Goal: Transaction & Acquisition: Purchase product/service

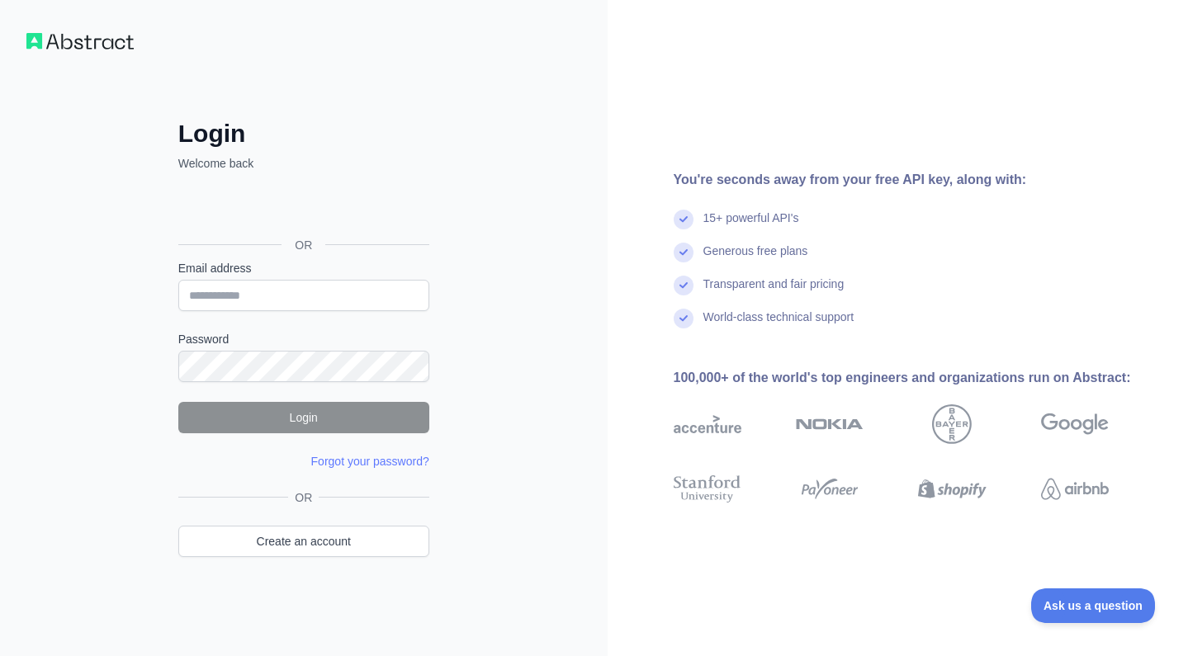
click at [332, 206] on div "Sign in with Google. Opens in new tab" at bounding box center [302, 208] width 248 height 36
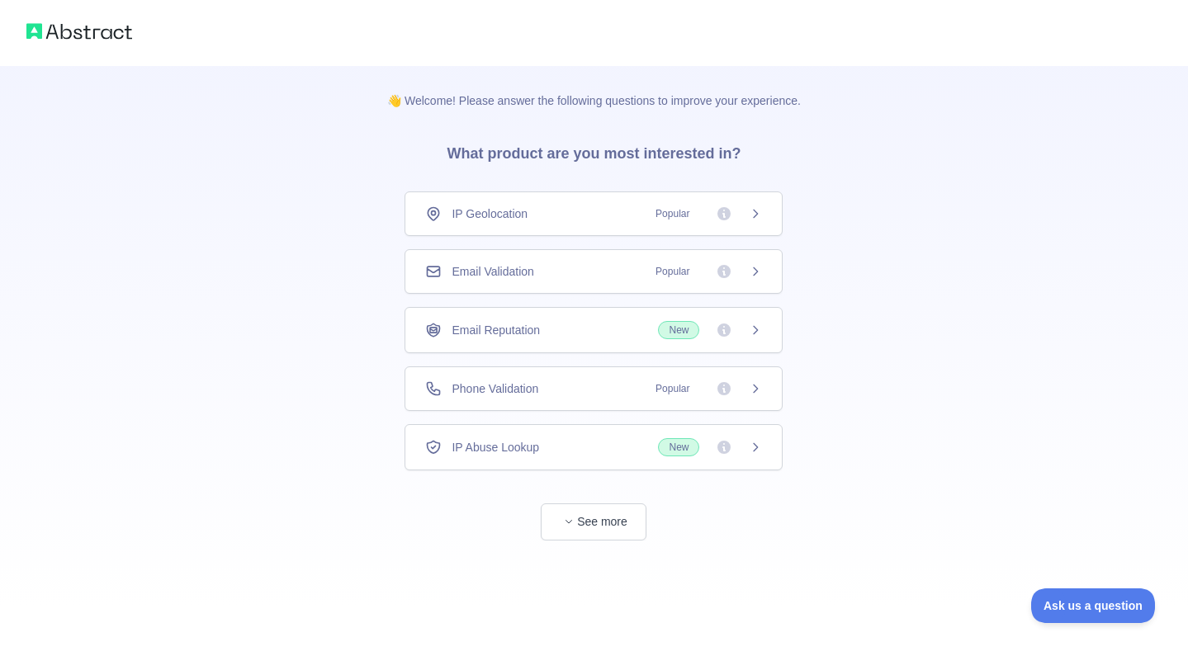
click at [594, 391] on div "Phone Validation Popular" at bounding box center [593, 389] width 337 height 17
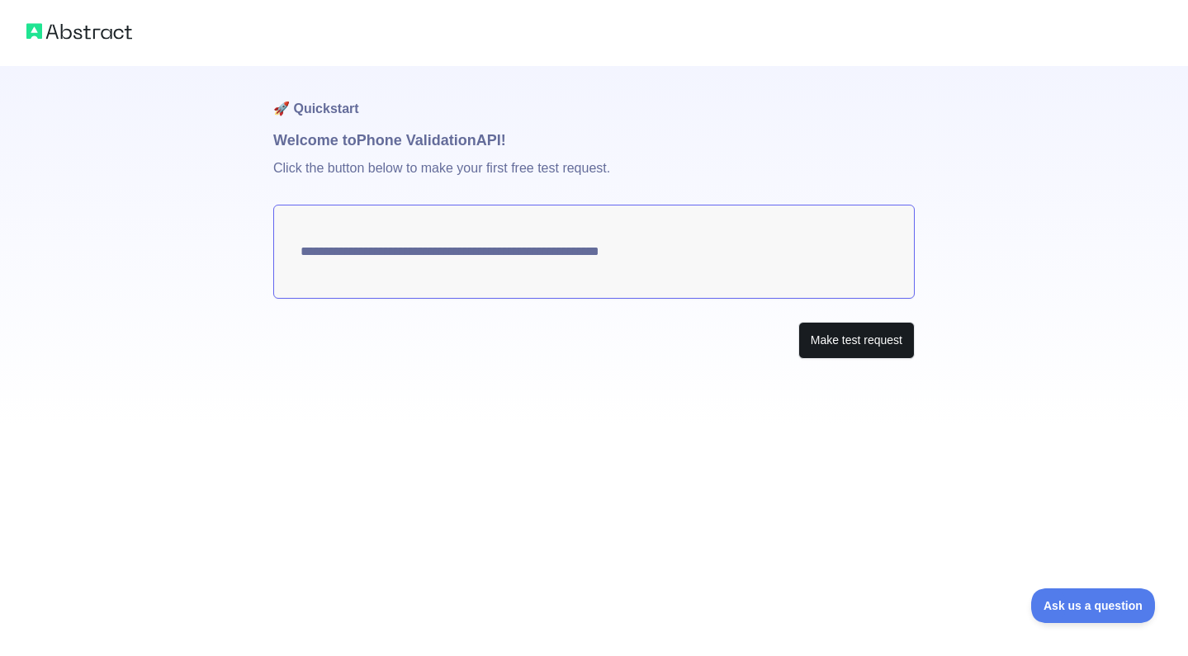
click at [849, 340] on button "Make test request" at bounding box center [856, 340] width 116 height 37
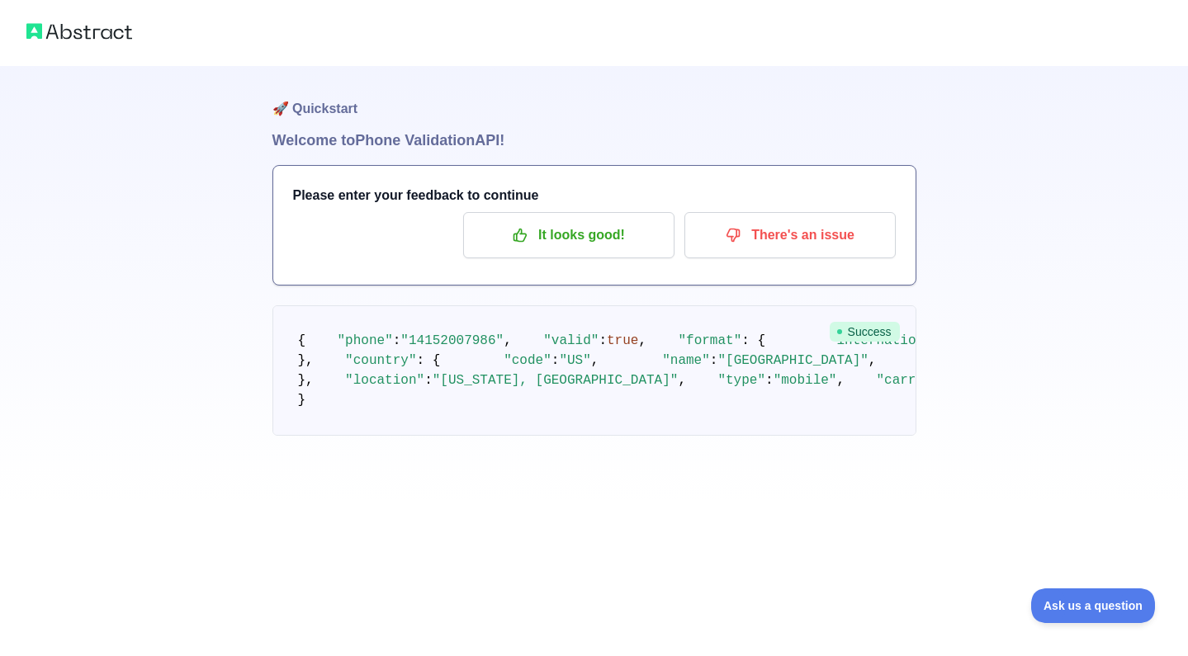
scroll to position [97, 0]
click at [618, 221] on p "It looks good!" at bounding box center [569, 235] width 187 height 28
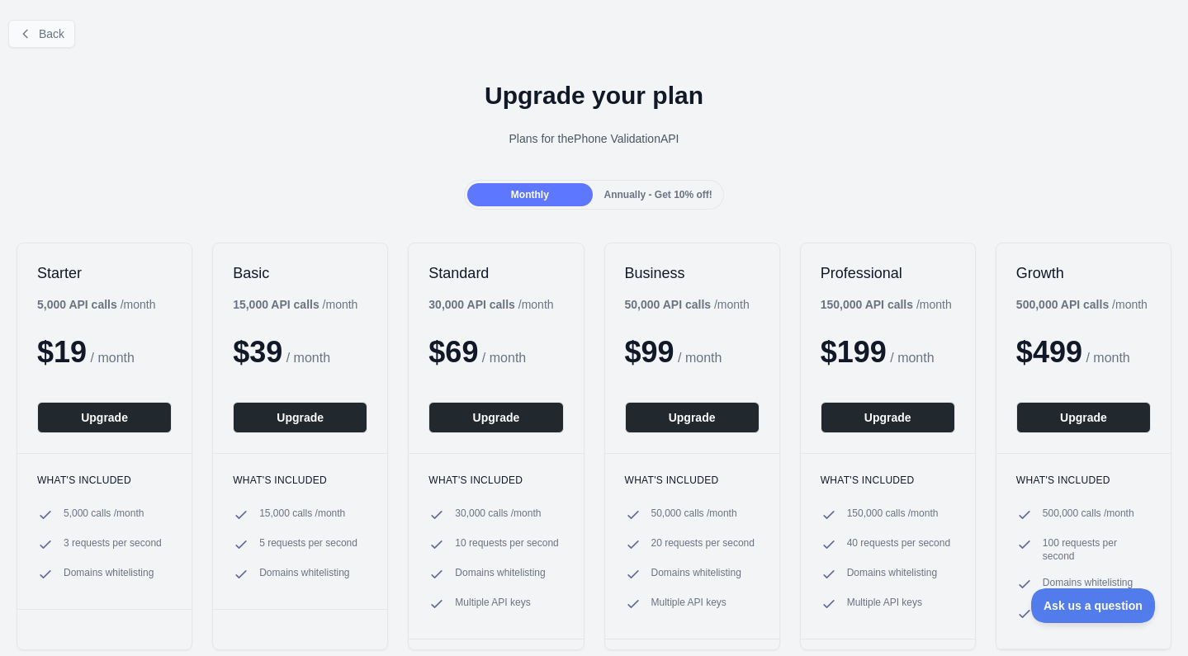
click at [64, 31] on span "Back" at bounding box center [52, 33] width 26 height 13
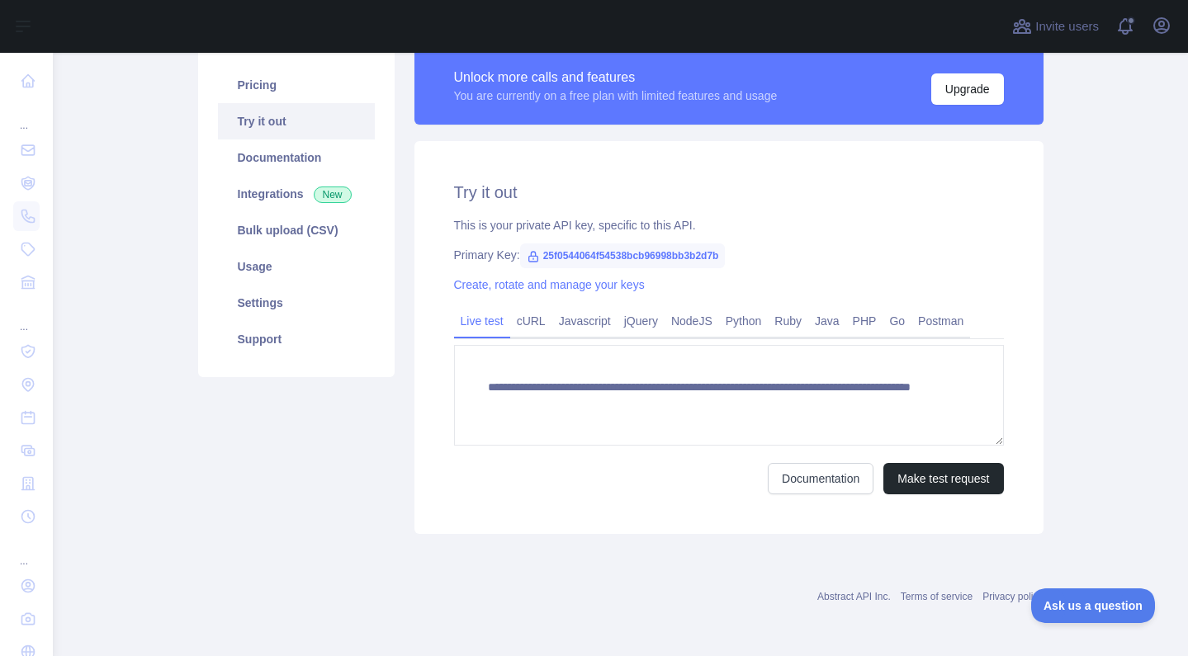
scroll to position [128, 0]
click at [288, 102] on link "Pricing" at bounding box center [296, 85] width 157 height 36
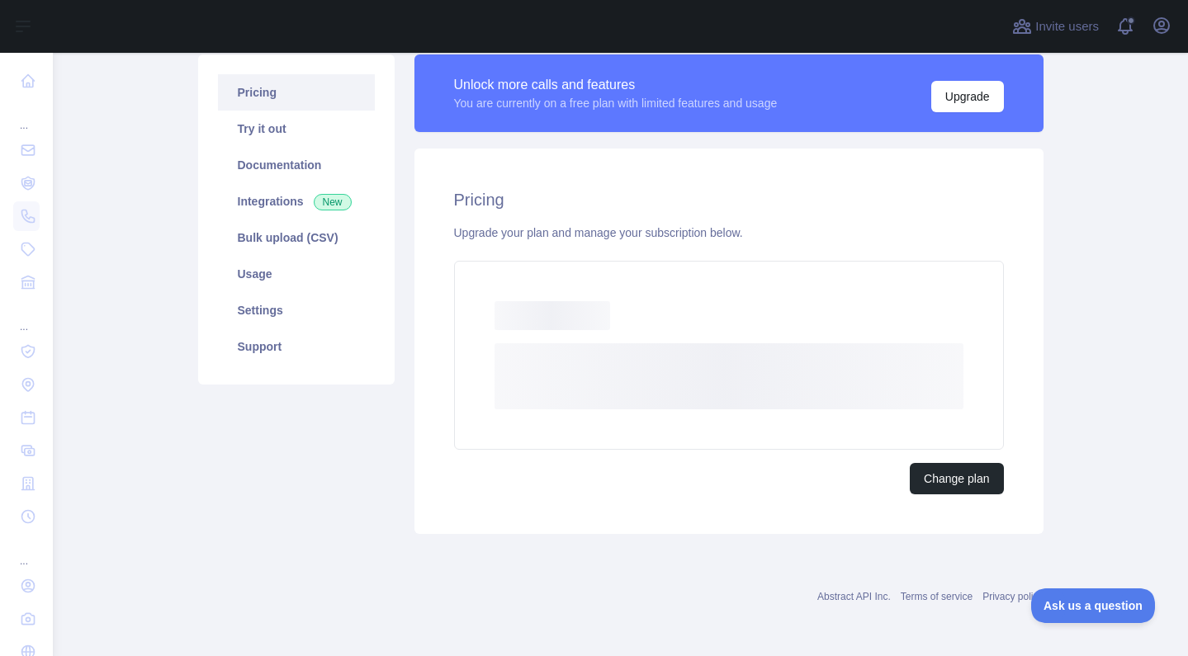
scroll to position [75, 0]
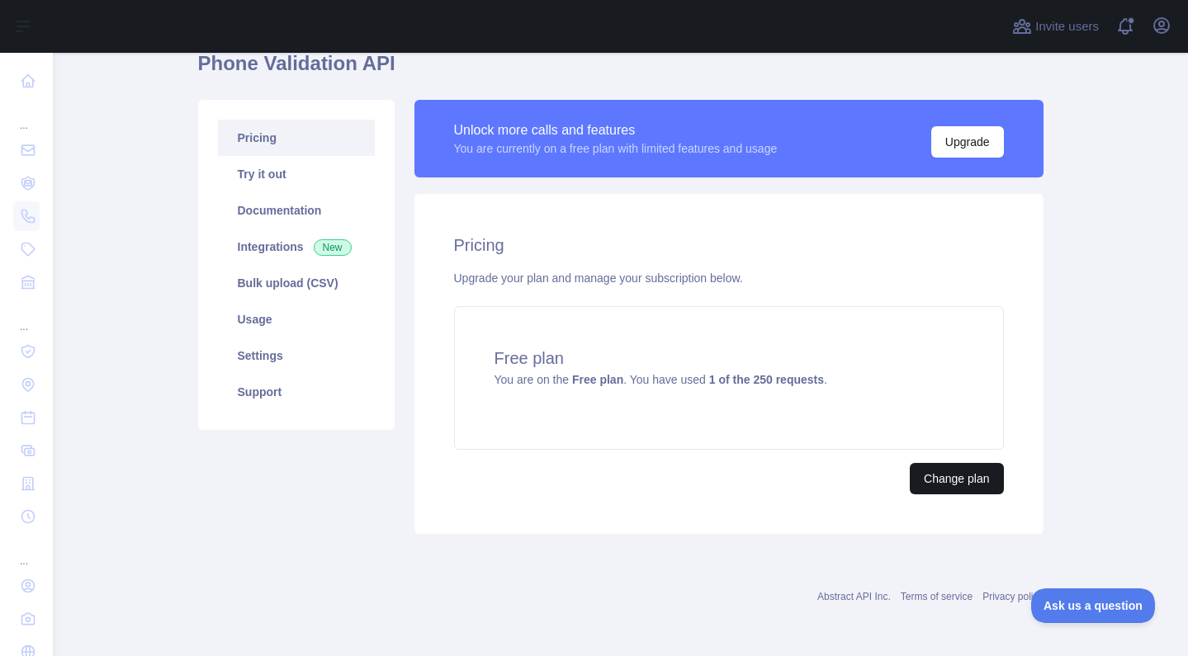
click at [937, 480] on button "Change plan" at bounding box center [956, 478] width 93 height 31
